Goal: Task Accomplishment & Management: Manage account settings

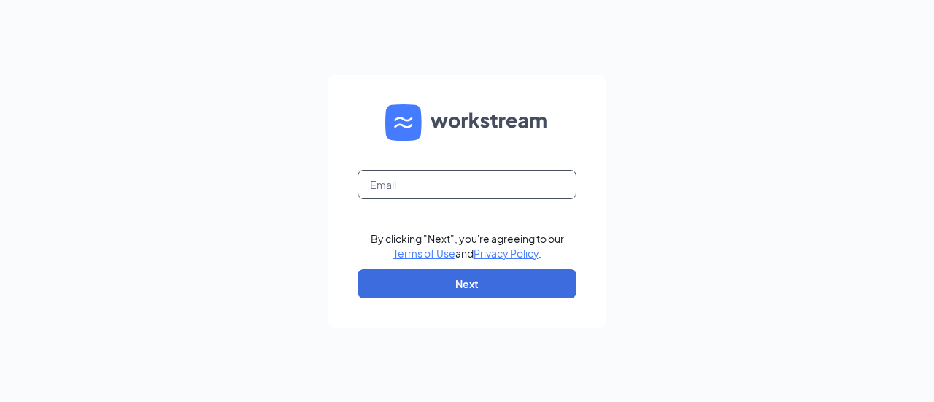
click at [435, 184] on input "text" at bounding box center [466, 184] width 219 height 29
type input "mark.govert@bwjonesgrp.com"
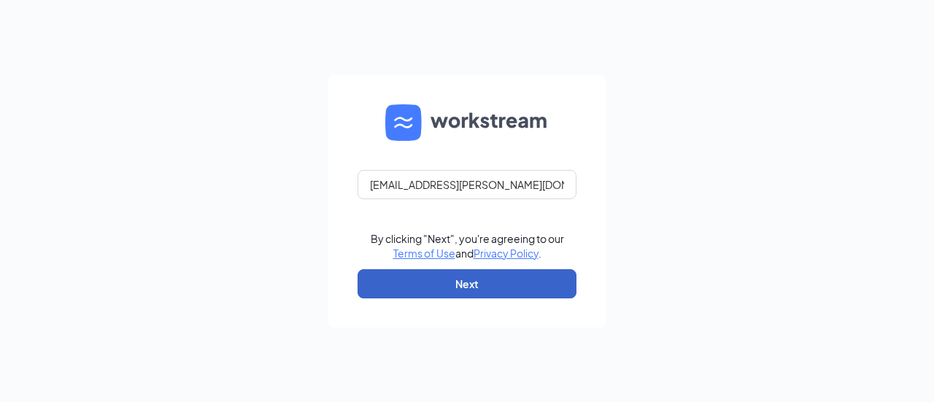
click at [511, 278] on button "Next" at bounding box center [466, 283] width 219 height 29
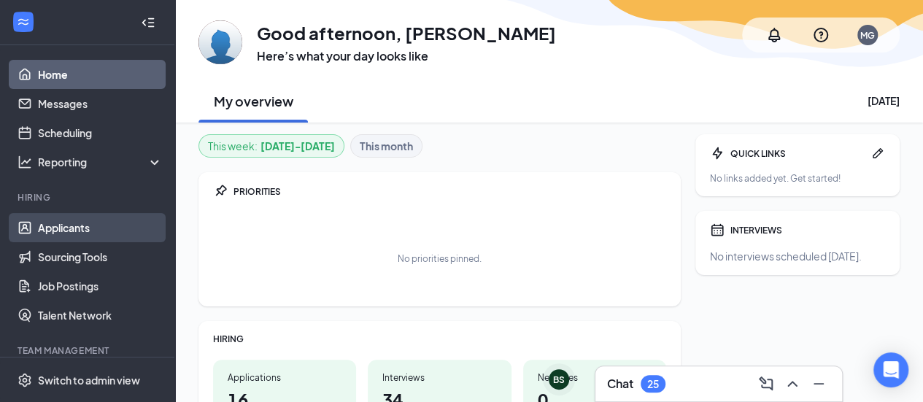
click at [64, 229] on link "Applicants" at bounding box center [100, 227] width 125 height 29
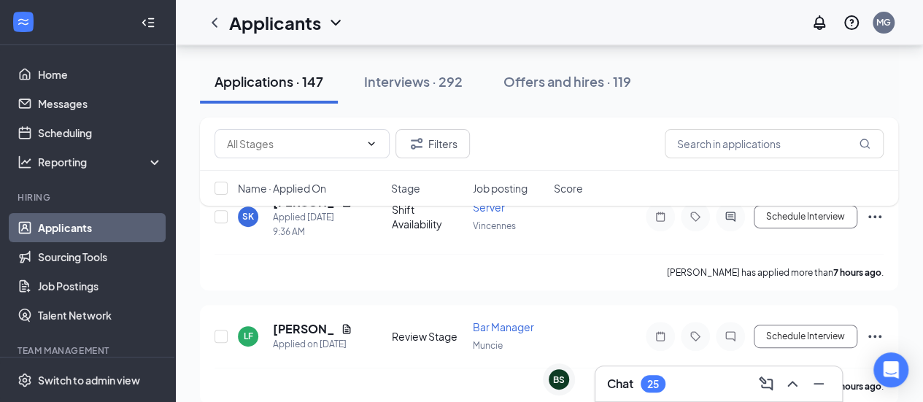
scroll to position [212, 0]
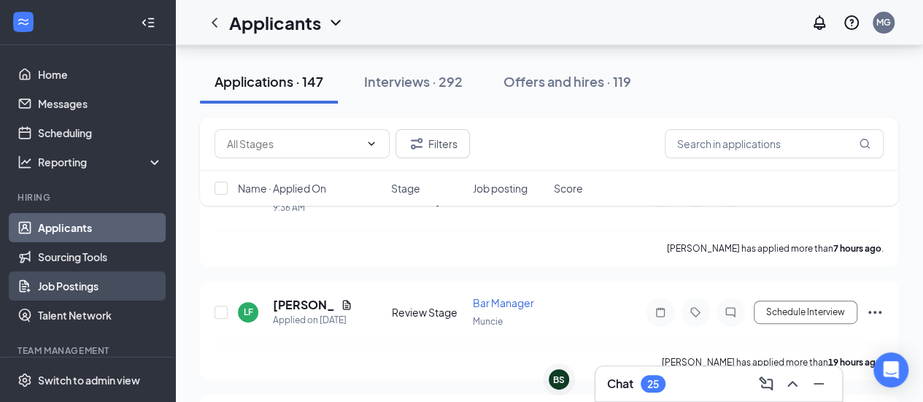
click at [98, 287] on link "Job Postings" at bounding box center [100, 285] width 125 height 29
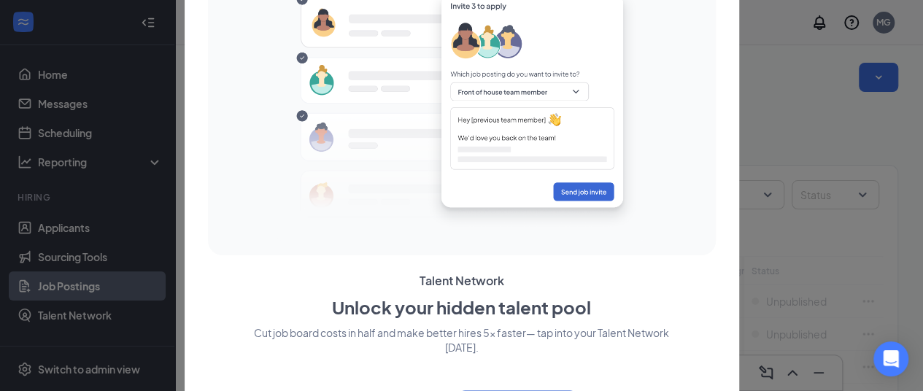
click at [789, 71] on div at bounding box center [461, 195] width 923 height 391
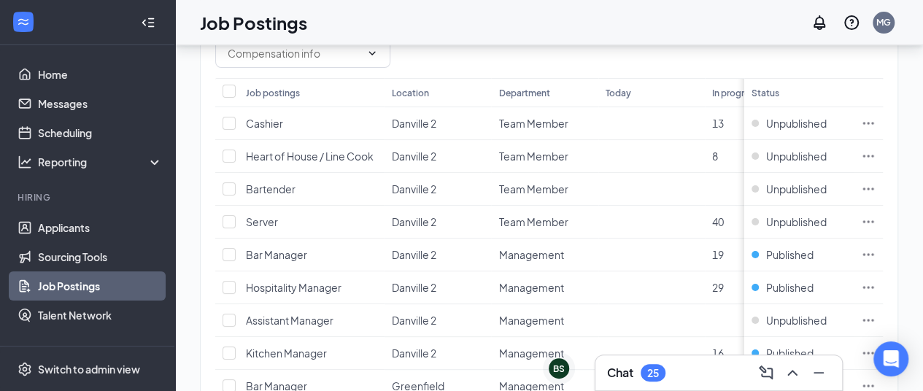
scroll to position [180, 0]
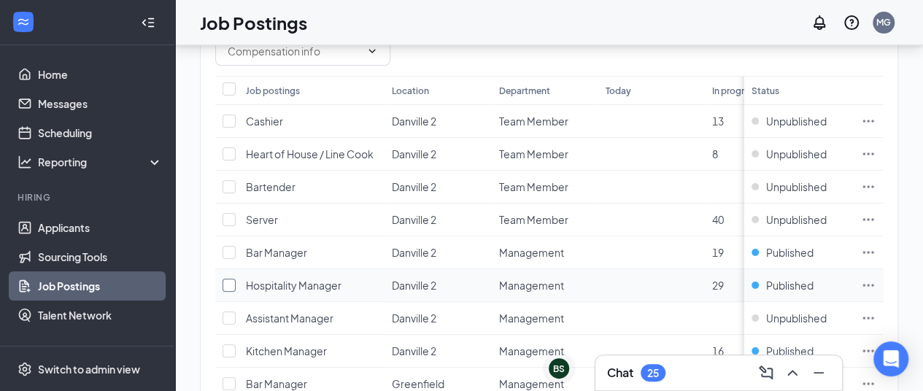
click at [229, 280] on input "checkbox" at bounding box center [228, 285] width 13 height 13
checkbox input "true"
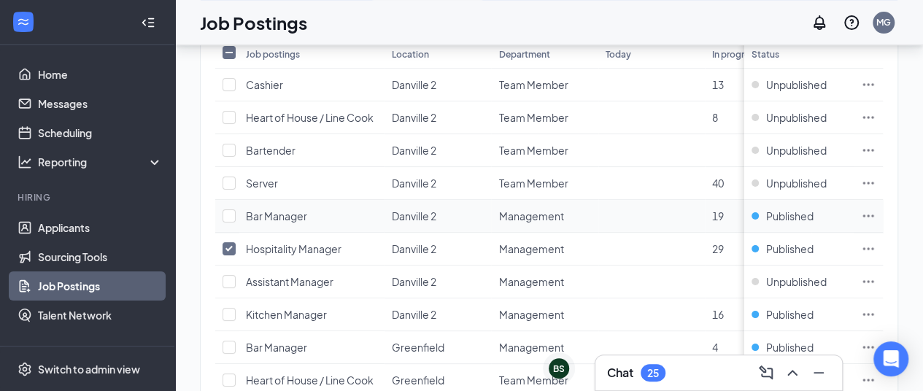
click at [228, 222] on td at bounding box center [226, 216] width 23 height 33
click at [231, 214] on input "checkbox" at bounding box center [228, 215] width 13 height 13
checkbox input "true"
click at [228, 314] on input "checkbox" at bounding box center [228, 314] width 13 height 13
checkbox input "true"
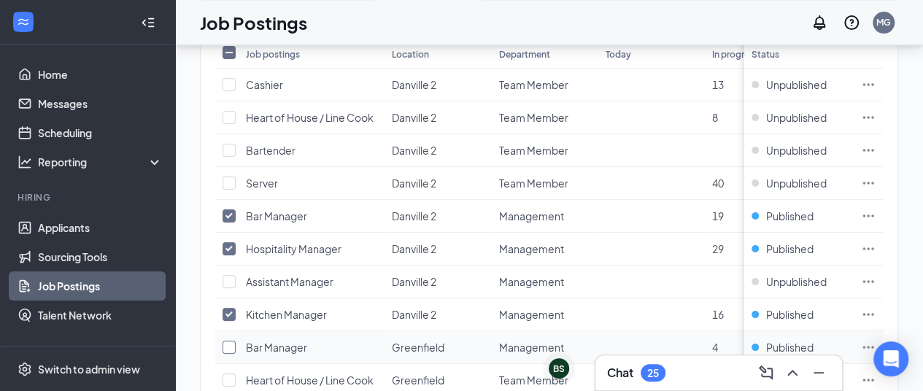
click at [228, 342] on input "checkbox" at bounding box center [228, 347] width 13 height 13
checkbox input "true"
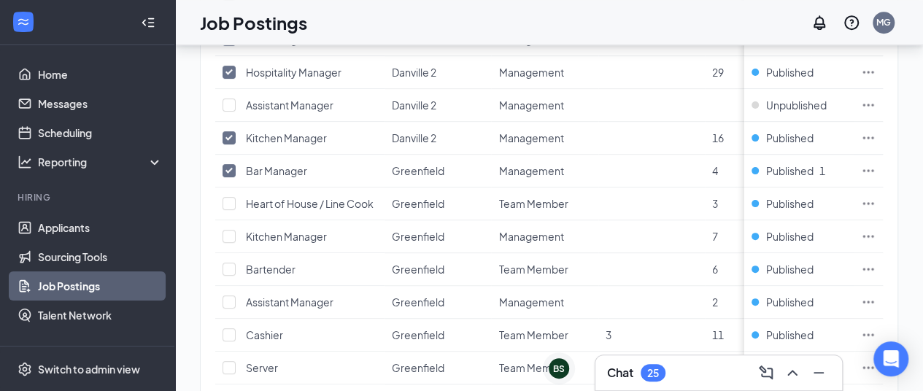
scroll to position [363, 0]
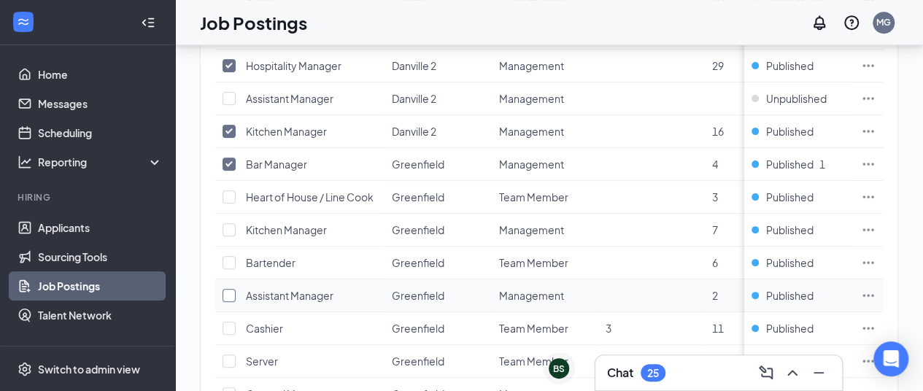
click at [228, 290] on input "checkbox" at bounding box center [228, 295] width 13 height 13
checkbox input "true"
click at [231, 226] on input "checkbox" at bounding box center [228, 229] width 13 height 13
checkbox input "true"
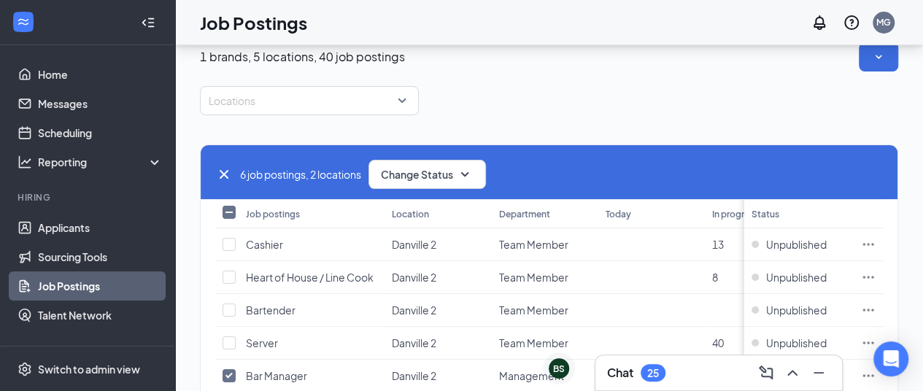
scroll to position [0, 0]
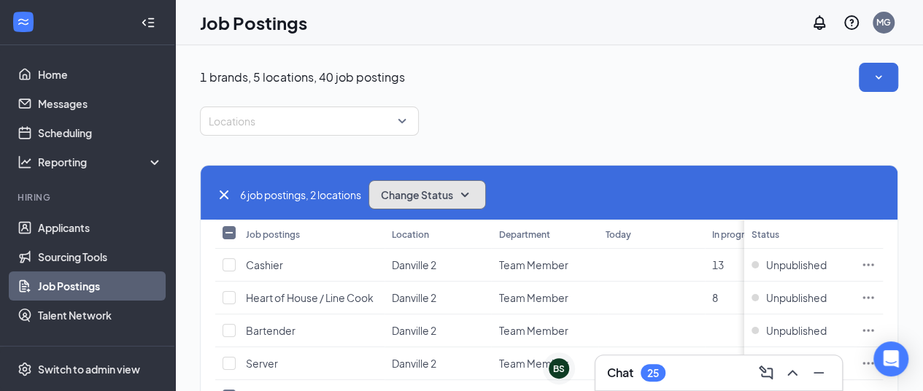
click at [467, 187] on icon "SmallChevronDown" at bounding box center [465, 195] width 18 height 18
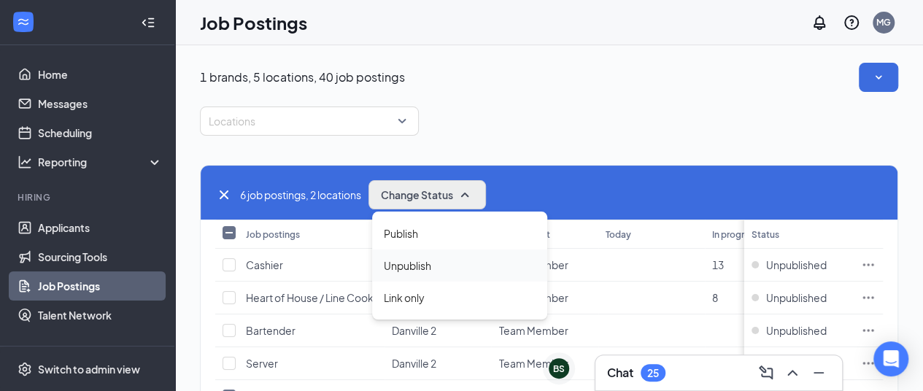
click at [429, 260] on span "Unpublish" at bounding box center [407, 265] width 47 height 16
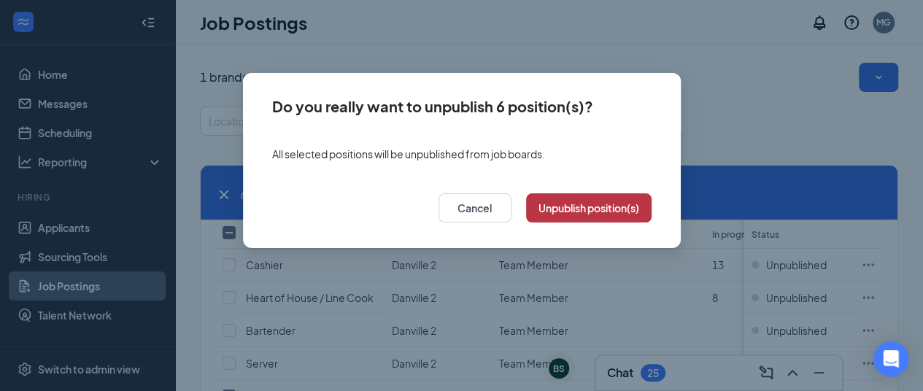
click at [581, 205] on button "Unpublish position(s)" at bounding box center [588, 207] width 125 height 29
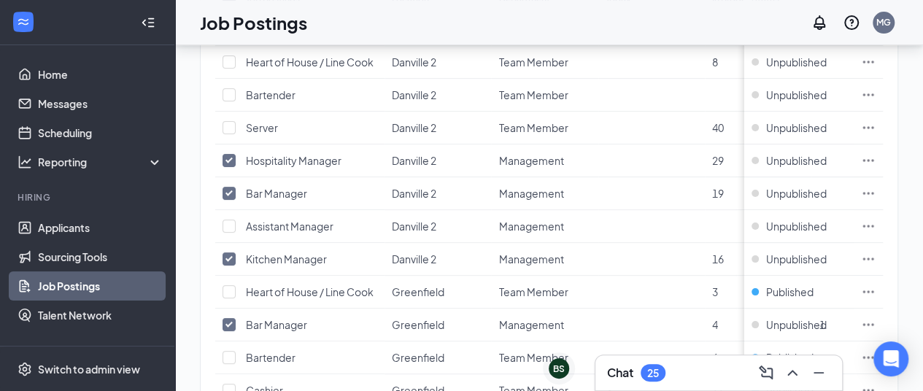
scroll to position [238, 0]
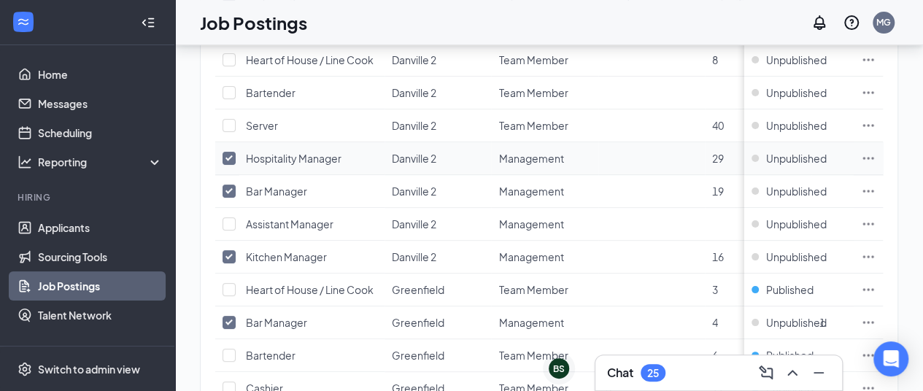
click at [230, 154] on input "checkbox" at bounding box center [228, 158] width 13 height 13
checkbox input "false"
click at [226, 185] on input "checkbox" at bounding box center [228, 191] width 13 height 13
checkbox input "false"
click at [225, 252] on input "checkbox" at bounding box center [228, 256] width 13 height 13
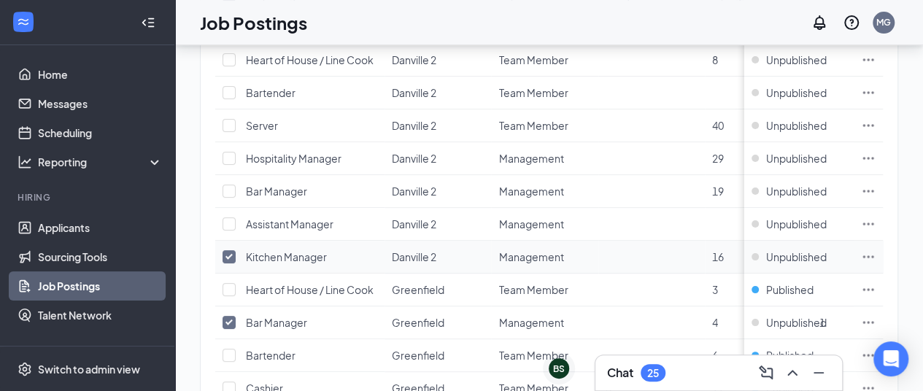
checkbox input "false"
click at [227, 316] on input "checkbox" at bounding box center [228, 322] width 13 height 13
checkbox input "false"
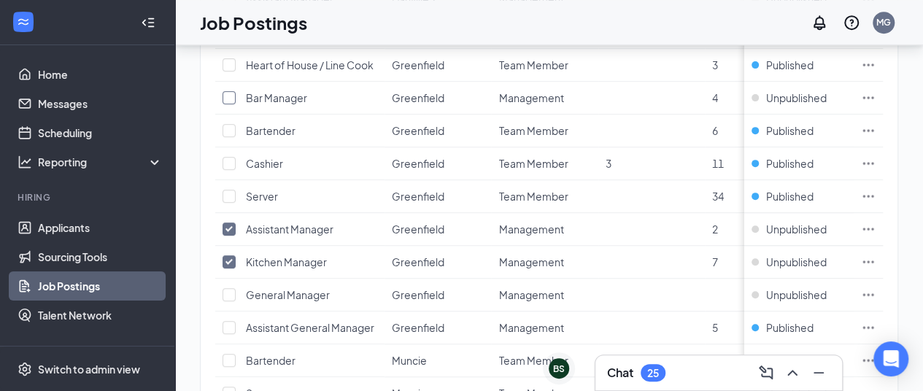
scroll to position [484, 0]
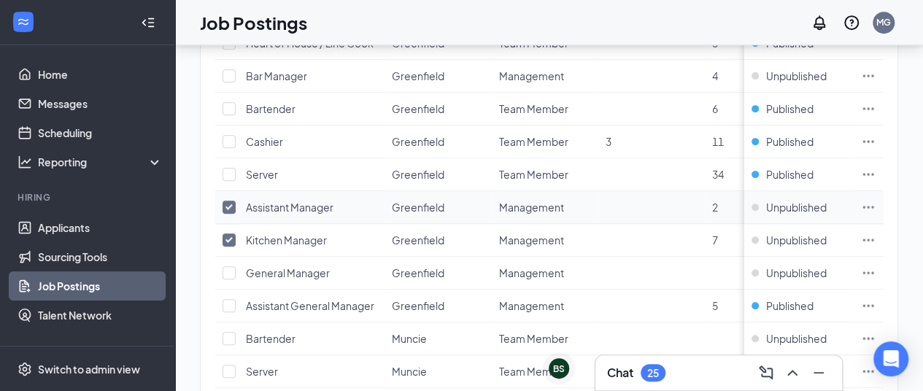
click at [228, 202] on input "checkbox" at bounding box center [228, 207] width 13 height 13
checkbox input "false"
click at [230, 234] on input "checkbox" at bounding box center [228, 239] width 13 height 13
checkbox input "false"
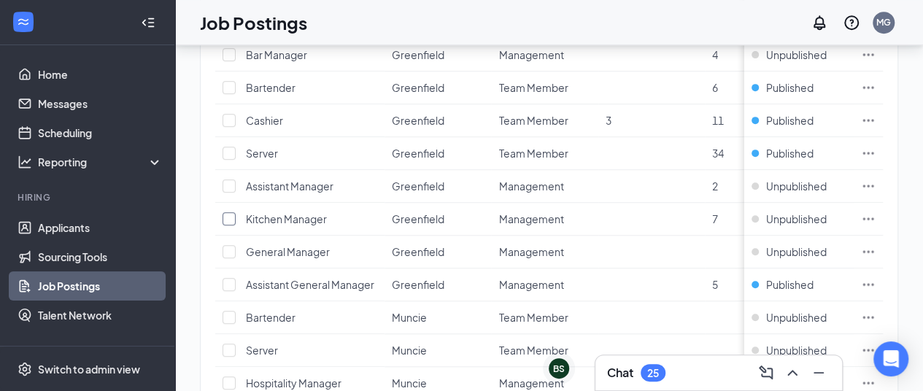
scroll to position [544, 0]
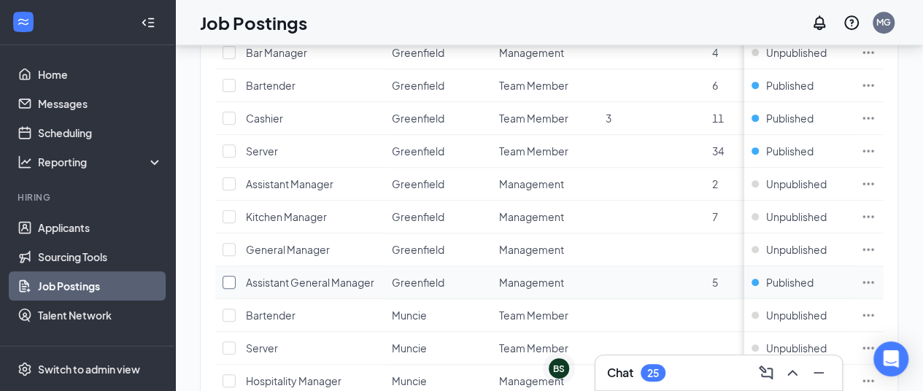
click at [227, 276] on input "checkbox" at bounding box center [228, 282] width 13 height 13
checkbox input "true"
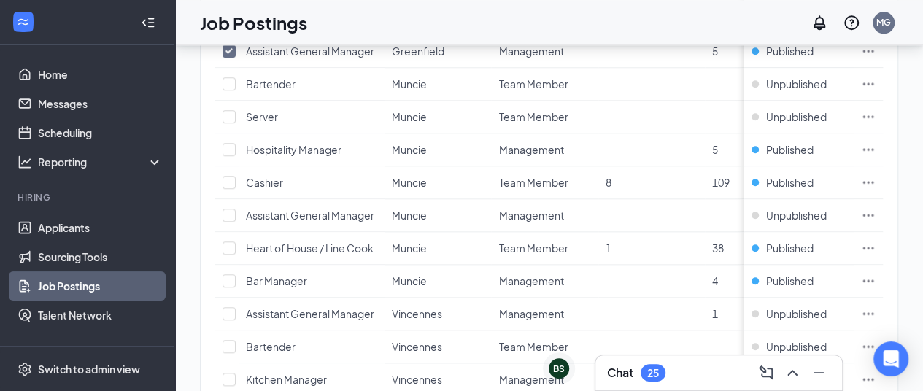
scroll to position [741, 0]
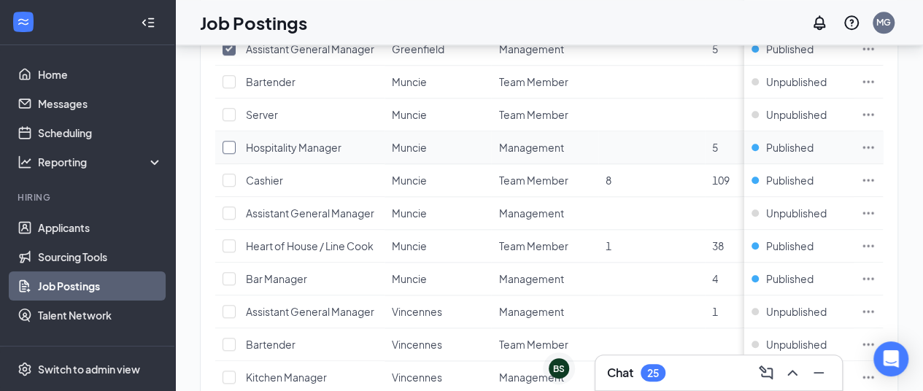
click at [229, 141] on input "checkbox" at bounding box center [228, 147] width 13 height 13
checkbox input "true"
click at [228, 208] on input "checkbox" at bounding box center [228, 212] width 13 height 13
checkbox input "false"
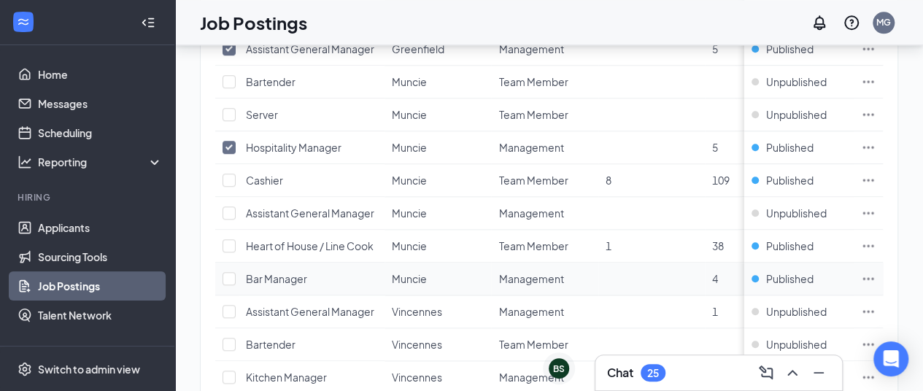
click at [222, 273] on td at bounding box center [226, 279] width 23 height 33
click at [227, 272] on input "checkbox" at bounding box center [228, 278] width 13 height 13
checkbox input "true"
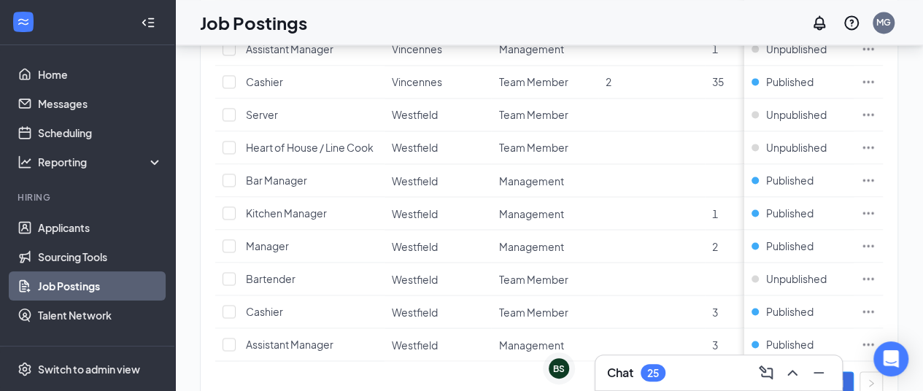
scroll to position [1209, 0]
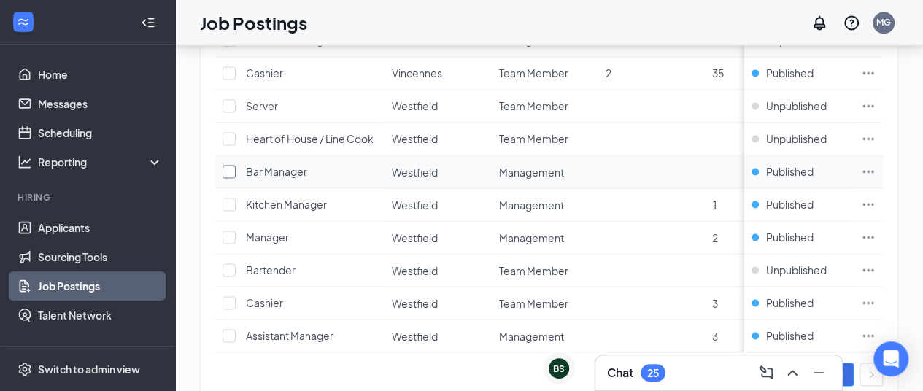
click at [229, 165] on input "checkbox" at bounding box center [228, 171] width 13 height 13
checkbox input "true"
click at [230, 198] on input "checkbox" at bounding box center [228, 204] width 13 height 13
checkbox input "true"
click at [231, 230] on input "checkbox" at bounding box center [228, 236] width 13 height 13
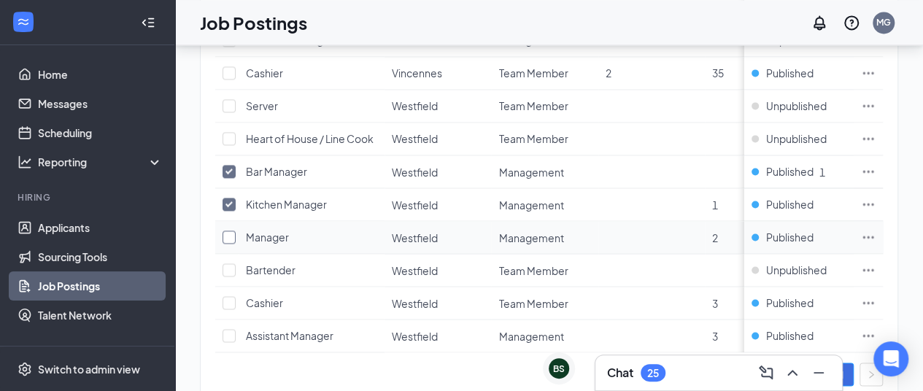
checkbox input "true"
click at [231, 329] on input "checkbox" at bounding box center [228, 335] width 13 height 13
checkbox input "true"
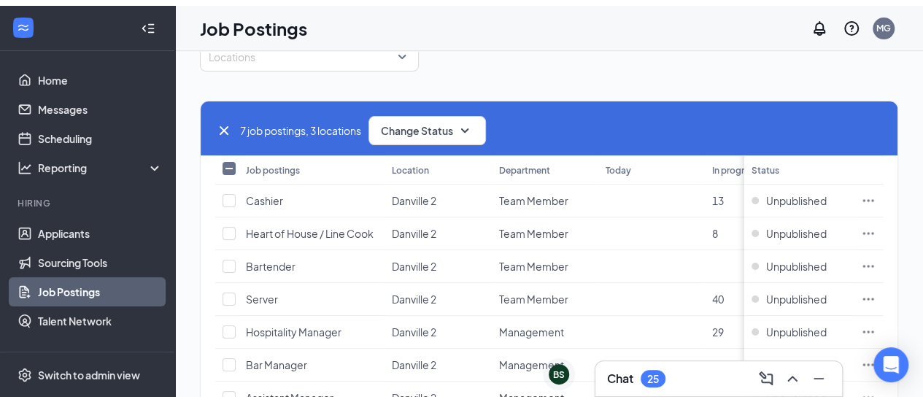
scroll to position [0, 0]
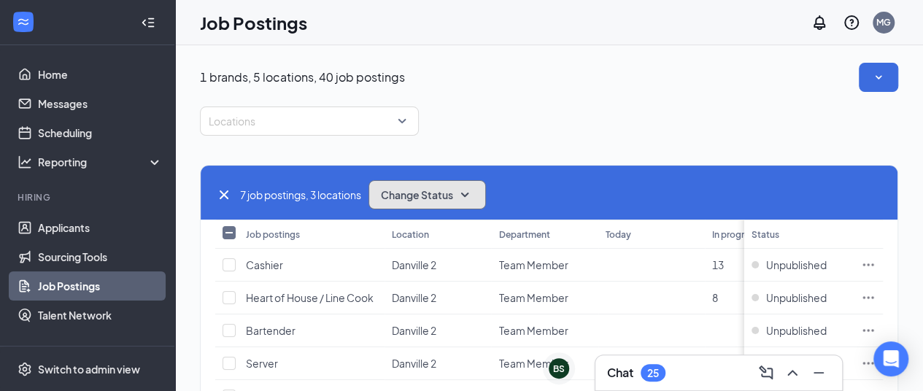
click at [457, 191] on button "Change Status" at bounding box center [426, 194] width 117 height 29
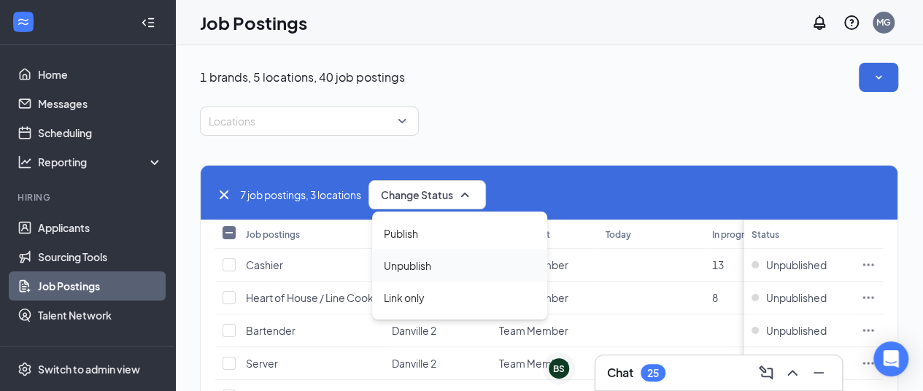
click at [404, 272] on span "Unpublish" at bounding box center [407, 265] width 47 height 16
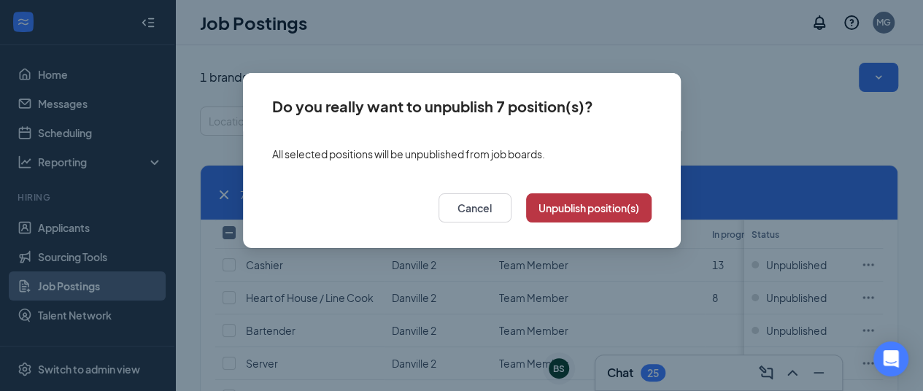
click at [585, 212] on button "Unpublish position(s)" at bounding box center [588, 207] width 125 height 29
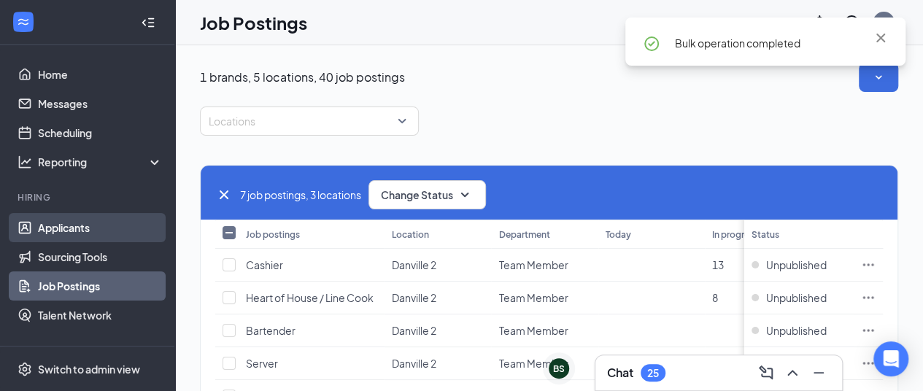
click at [70, 218] on link "Applicants" at bounding box center [100, 227] width 125 height 29
